Goal: Transaction & Acquisition: Book appointment/travel/reservation

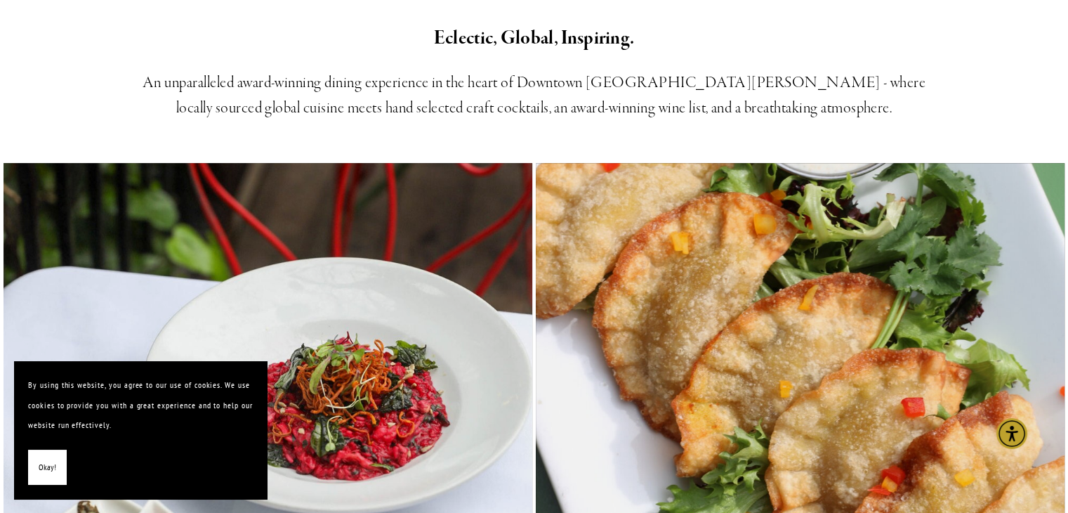
scroll to position [562, 0]
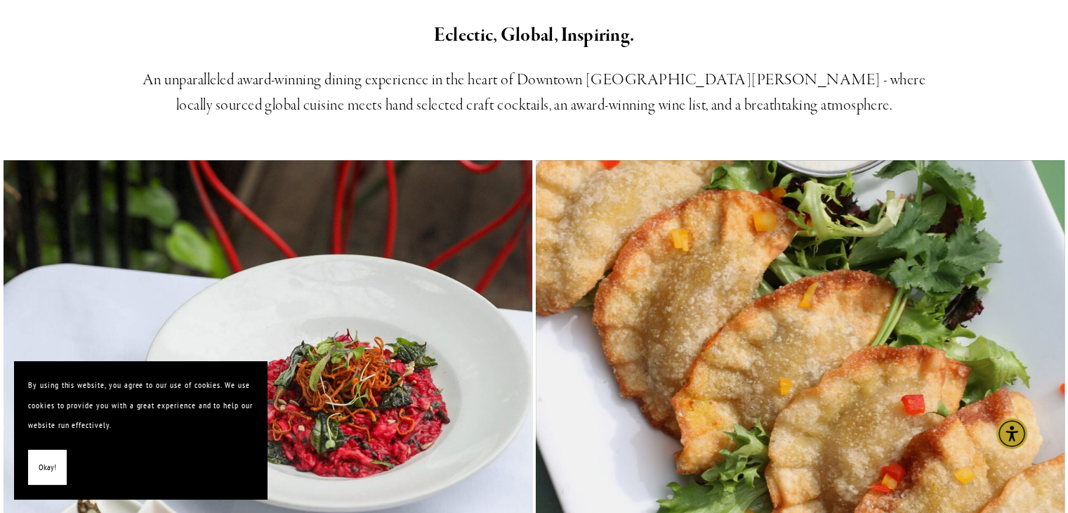
click at [55, 464] on button "Okay!" at bounding box center [47, 468] width 39 height 36
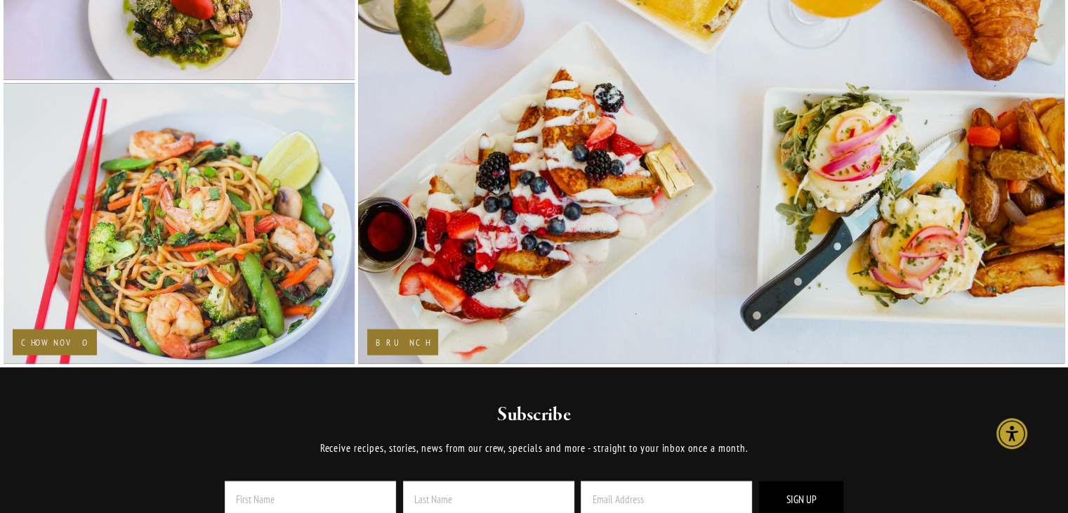
scroll to position [2340, 0]
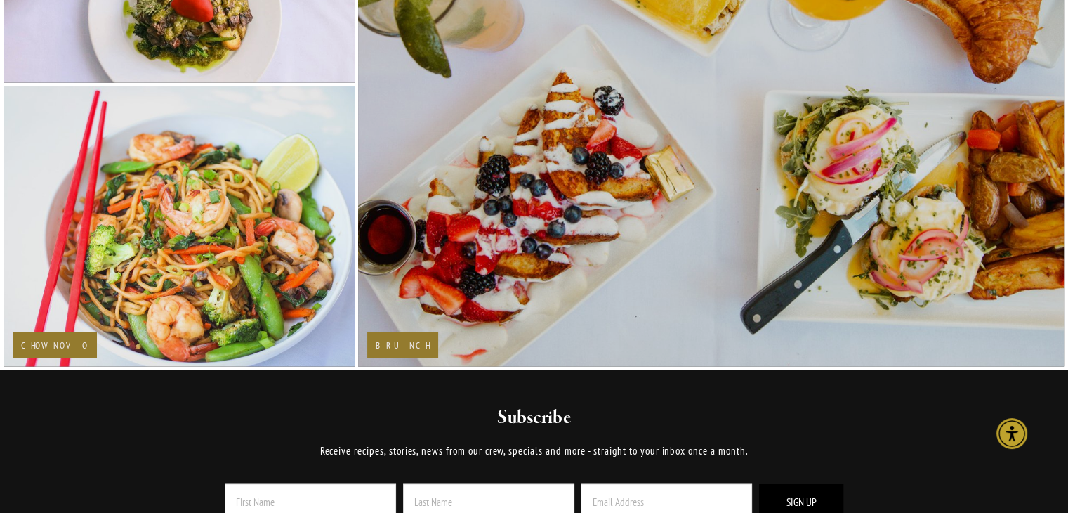
click at [407, 333] on div "Brunch" at bounding box center [402, 345] width 71 height 26
click at [393, 340] on h2 "Brunch" at bounding box center [403, 344] width 54 height 9
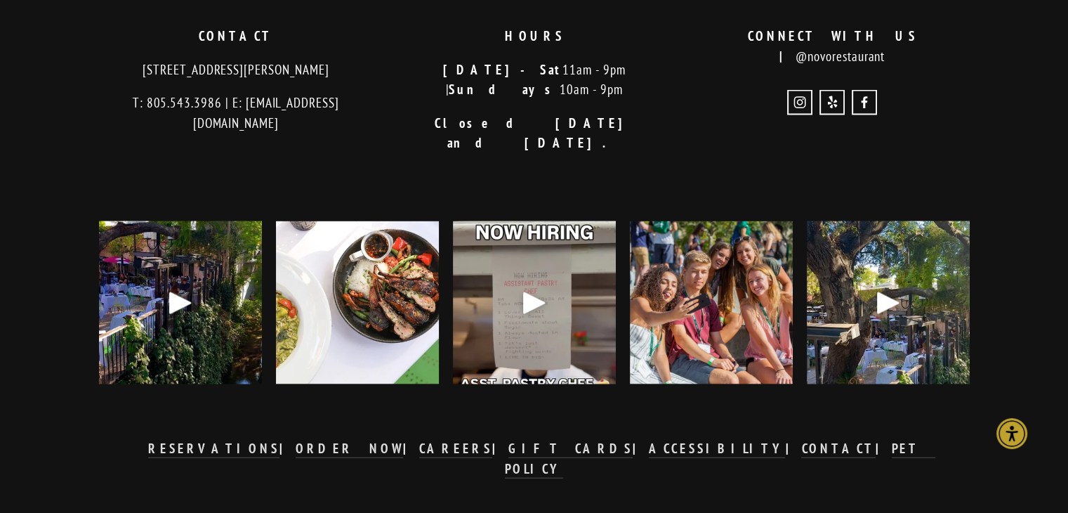
scroll to position [2920, 0]
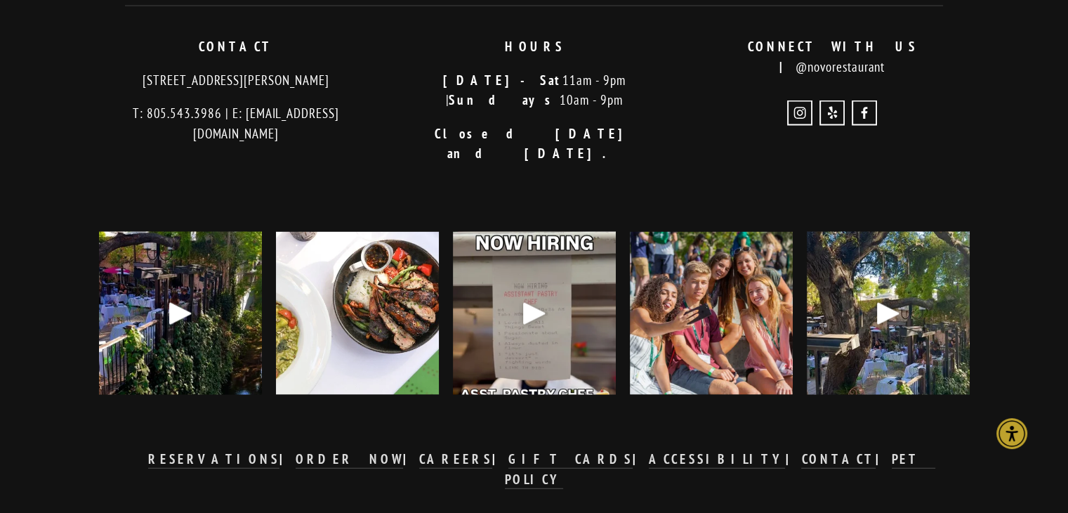
click at [893, 296] on div "Play" at bounding box center [889, 313] width 34 height 34
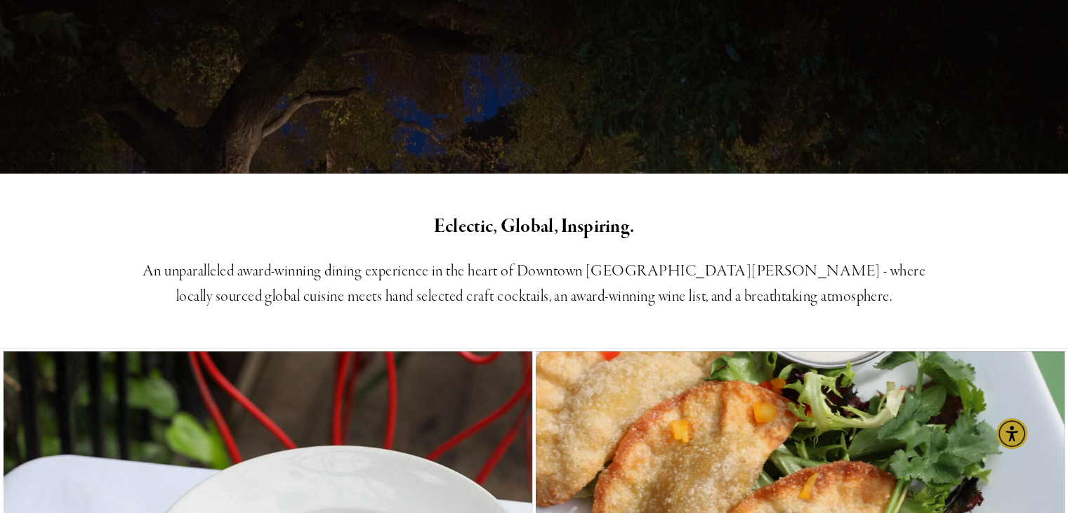
scroll to position [0, 0]
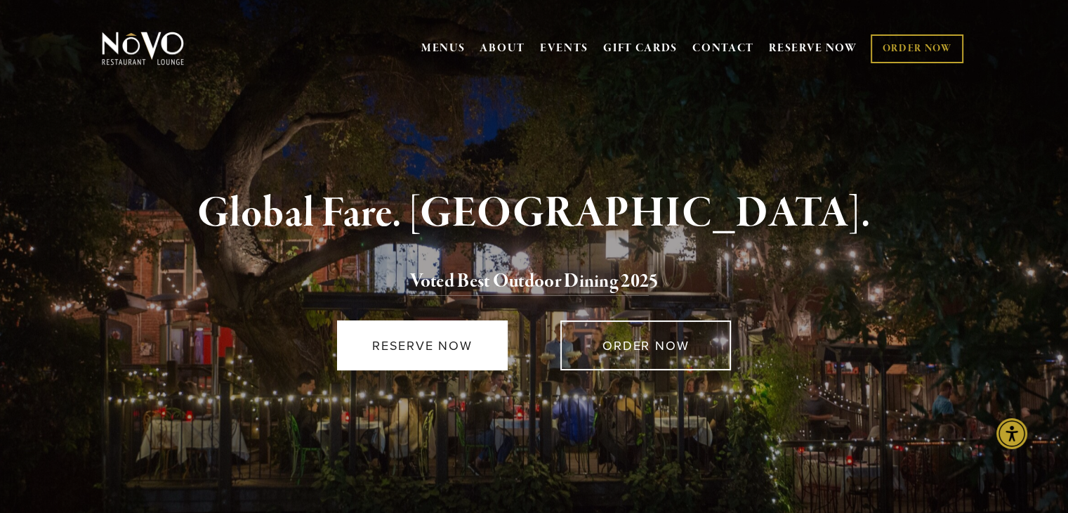
click at [440, 351] on link "RESERVE NOW" at bounding box center [422, 345] width 171 height 50
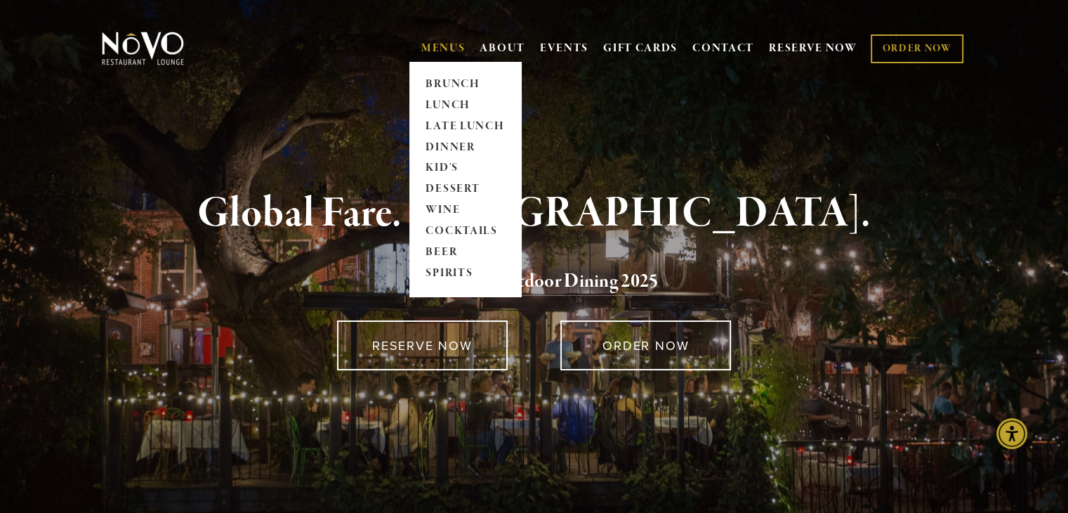
click at [433, 46] on link "MENUS" at bounding box center [443, 48] width 44 height 14
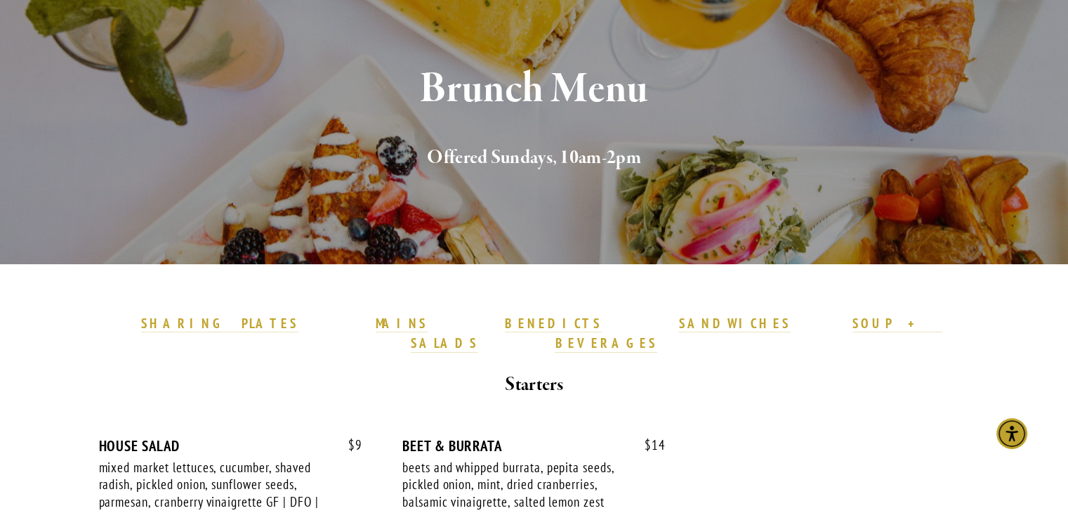
scroll to position [146, 0]
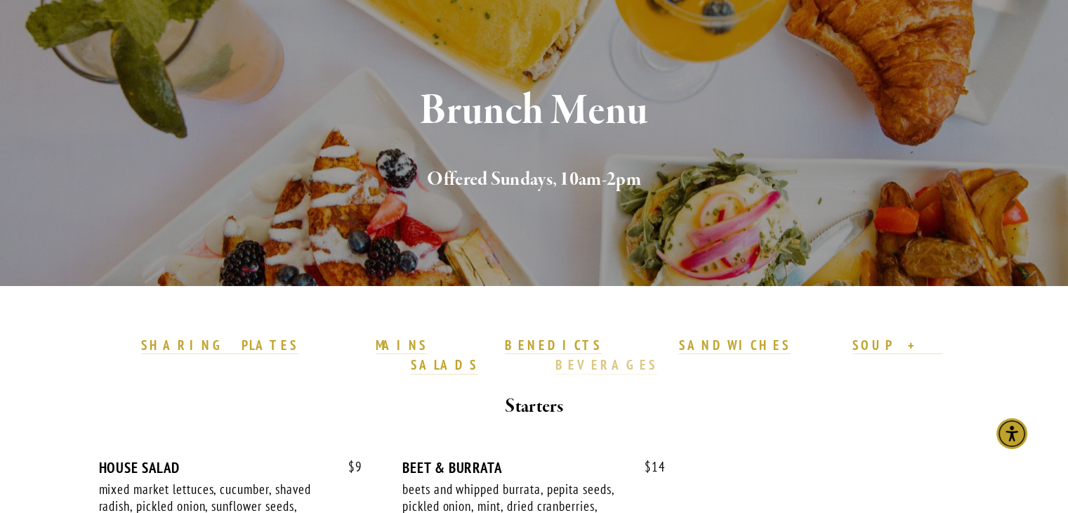
click at [657, 356] on strong "BEVERAGES" at bounding box center [606, 364] width 103 height 17
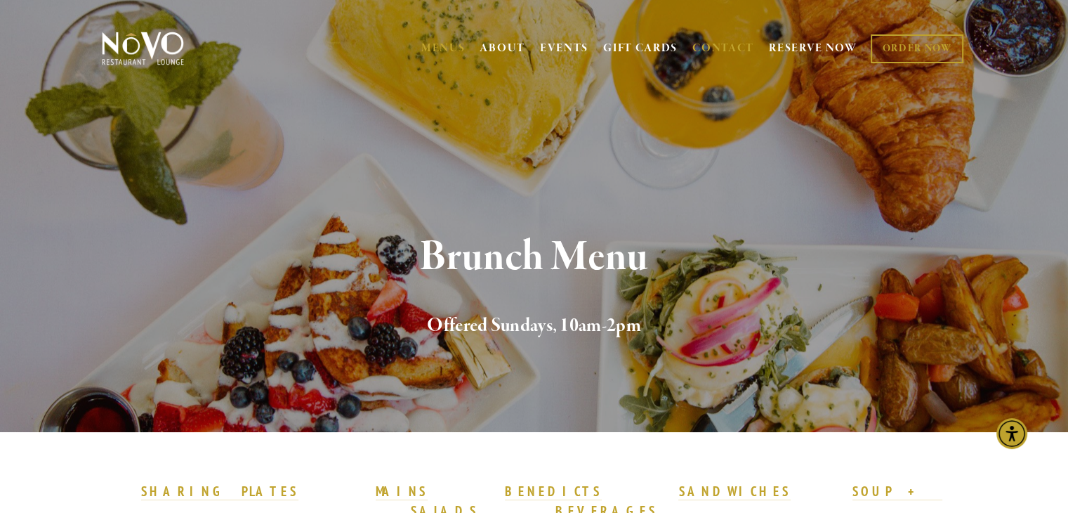
click at [716, 48] on link "CONTACT" at bounding box center [724, 48] width 62 height 27
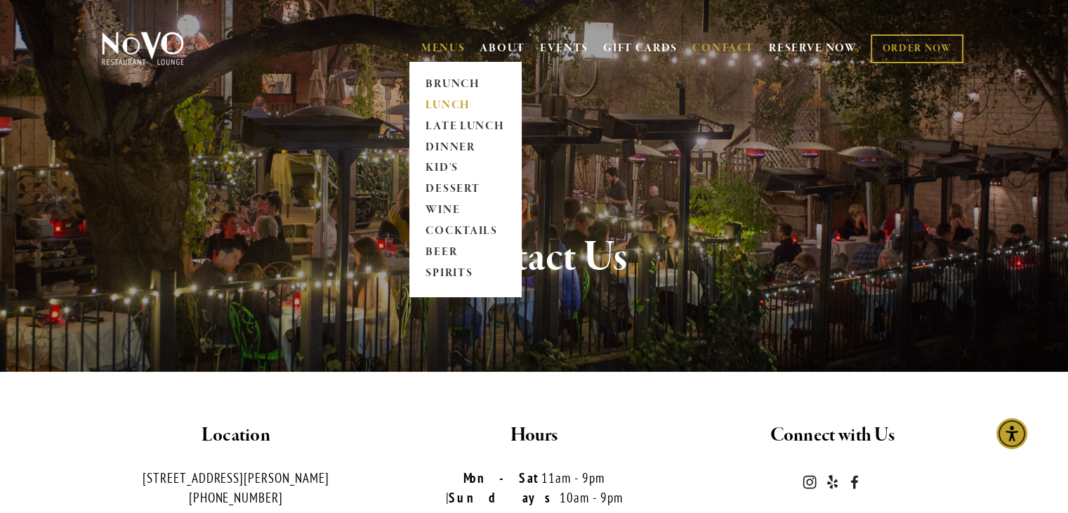
click at [438, 102] on link "LUNCH" at bounding box center [465, 105] width 88 height 21
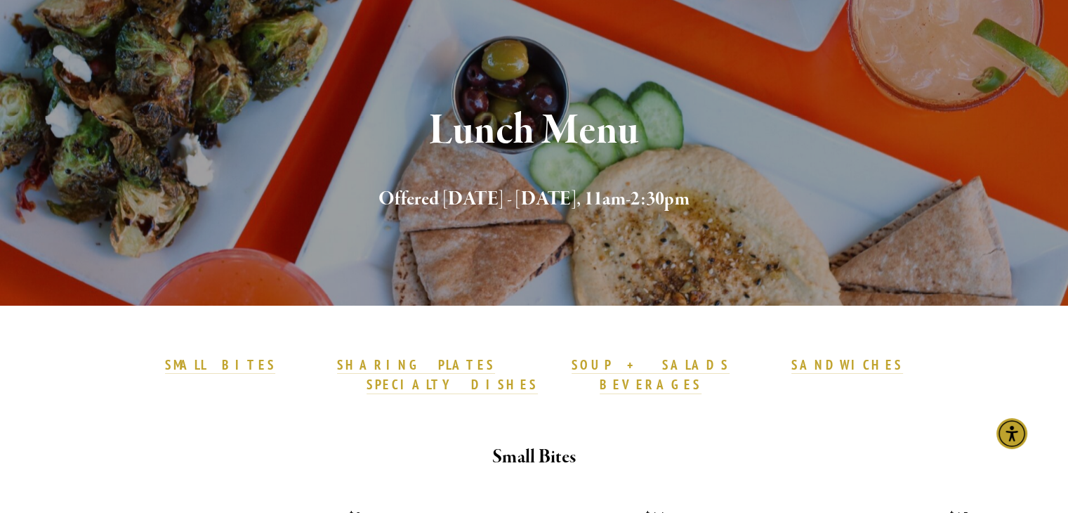
scroll to position [128, 0]
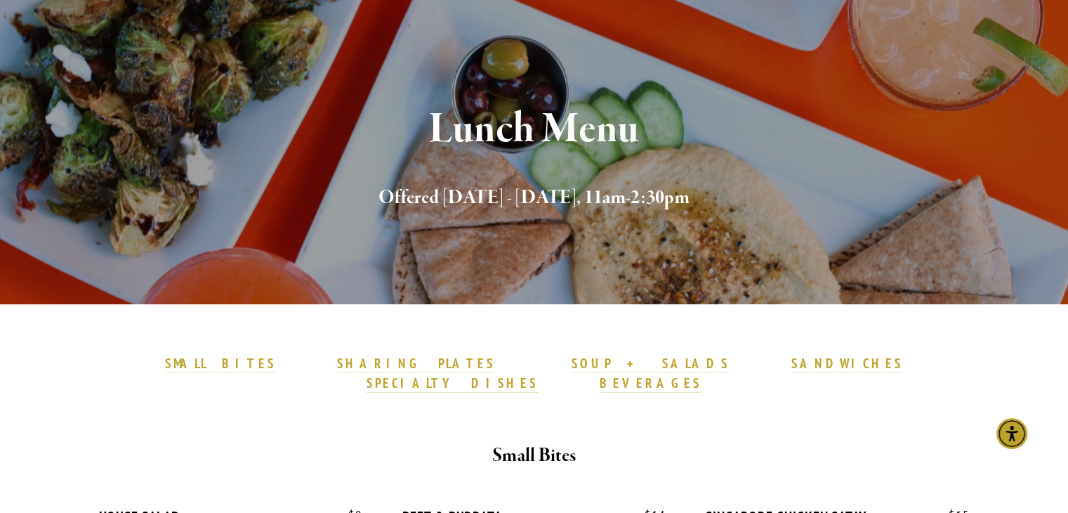
click at [753, 166] on div "Lunch Menu Offered [DATE] - [DATE], 11am-2:30pm" at bounding box center [534, 160] width 819 height 106
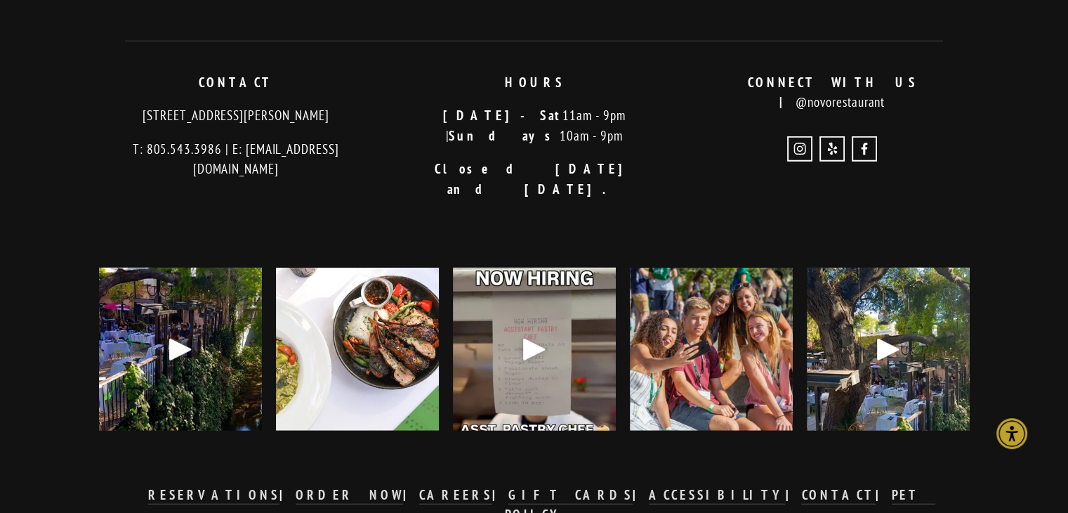
scroll to position [3793, 0]
